Goal: Use online tool/utility: Utilize a website feature to perform a specific function

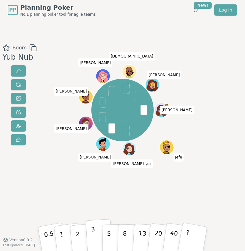
click at [98, 234] on button "3" at bounding box center [99, 238] width 27 height 39
click at [94, 231] on p "3" at bounding box center [93, 239] width 5 height 28
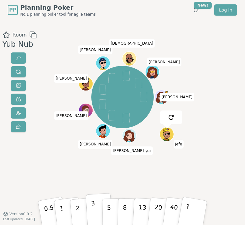
click at [91, 209] on button "3" at bounding box center [99, 212] width 27 height 39
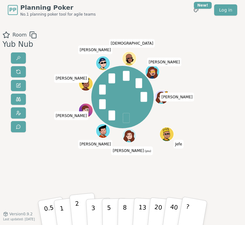
click at [85, 215] on button "2" at bounding box center [83, 213] width 28 height 40
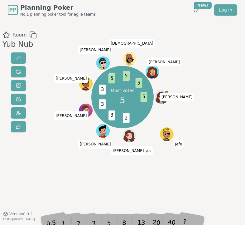
click at [93, 214] on div "3" at bounding box center [99, 213] width 17 height 20
click at [95, 219] on div "3" at bounding box center [99, 213] width 17 height 20
click at [93, 217] on div "3" at bounding box center [99, 213] width 17 height 20
click at [102, 221] on div "3" at bounding box center [99, 213] width 17 height 20
click at [95, 217] on div "3" at bounding box center [99, 213] width 17 height 20
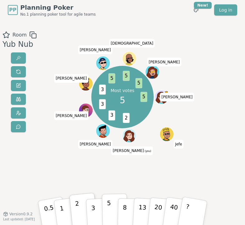
click at [106, 208] on button "5" at bounding box center [115, 213] width 26 height 38
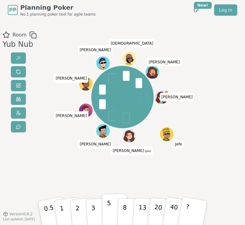
click at [106, 209] on button "5" at bounding box center [115, 213] width 26 height 38
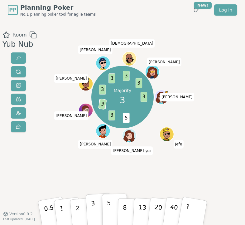
click at [100, 214] on button "3" at bounding box center [99, 212] width 27 height 39
